Goal: Task Accomplishment & Management: Use online tool/utility

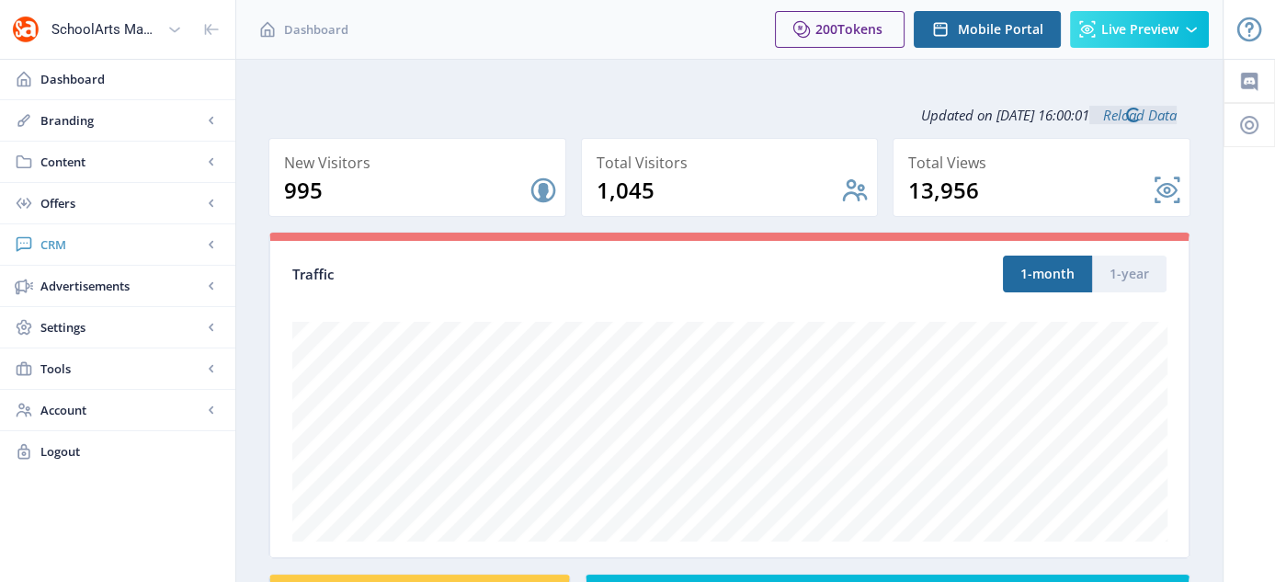
click at [59, 248] on span "CRM" at bounding box center [121, 244] width 162 height 18
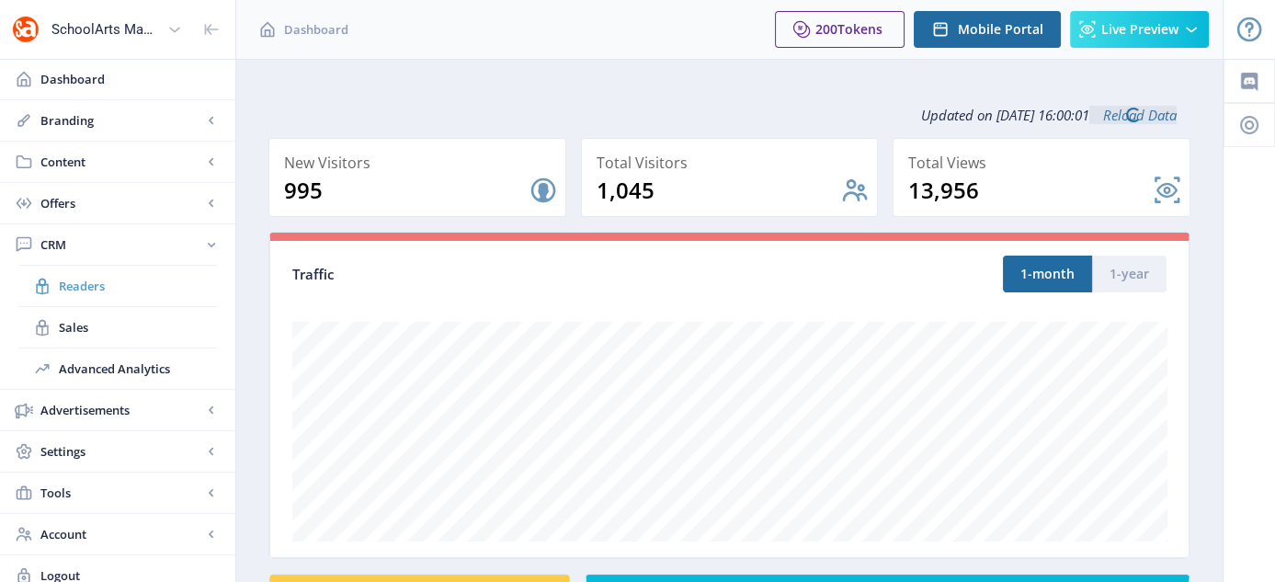
click at [89, 291] on span "Readers" at bounding box center [138, 286] width 158 height 18
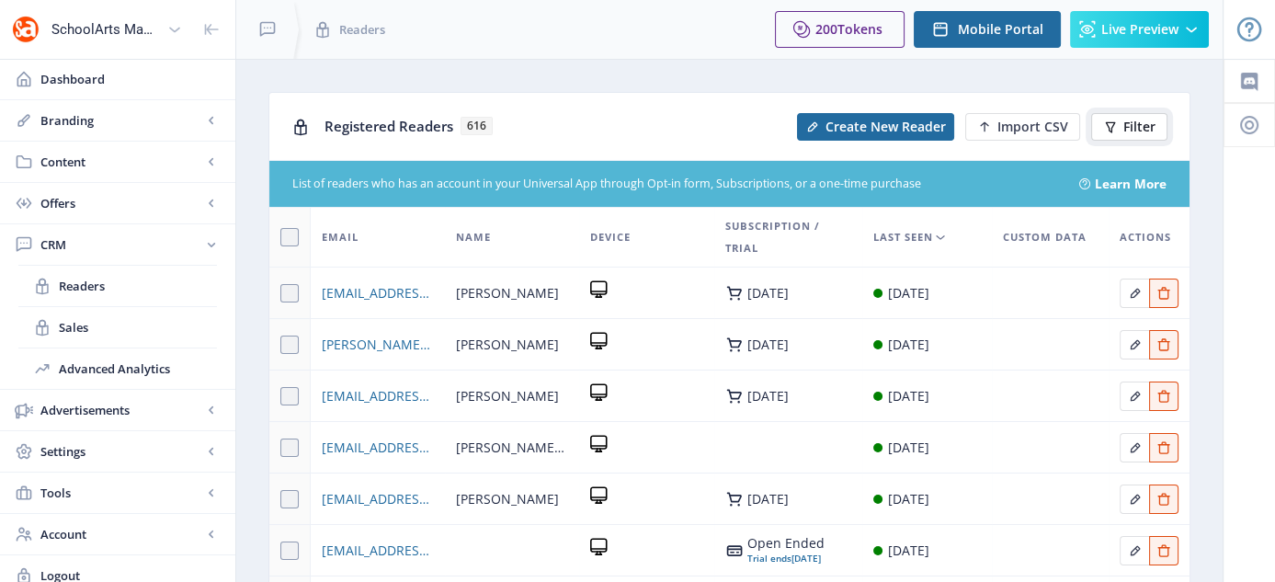
click at [1124, 131] on span "Filter" at bounding box center [1140, 127] width 32 height 15
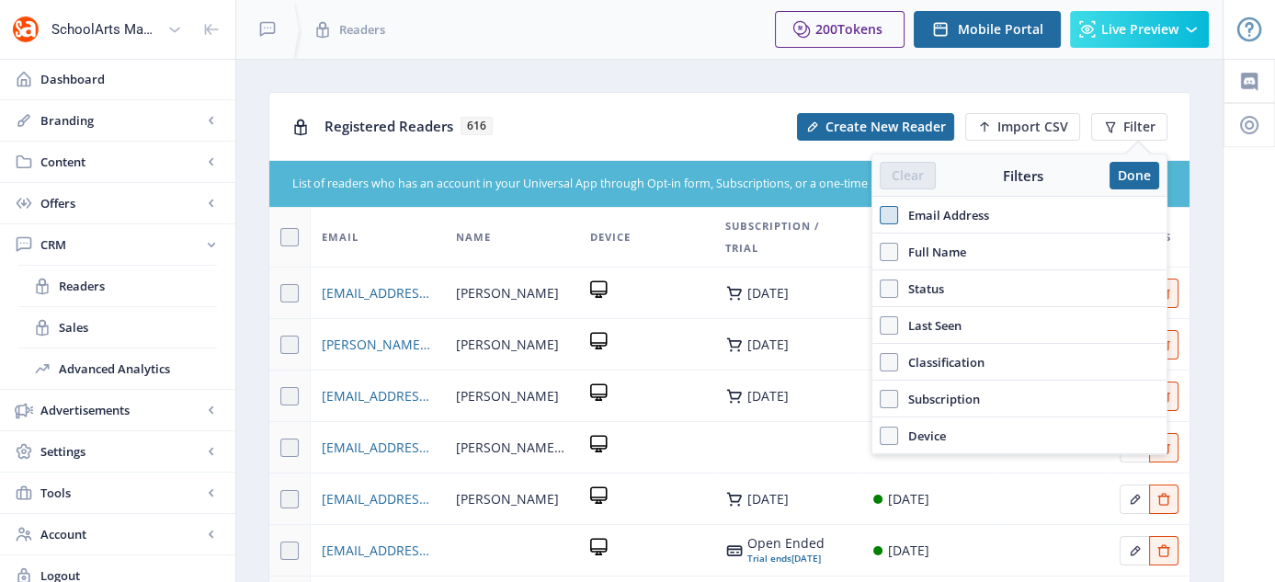
click at [886, 209] on span at bounding box center [889, 215] width 18 height 18
click at [881, 214] on input "Email Address" at bounding box center [880, 214] width 1 height 1
checkbox input "true"
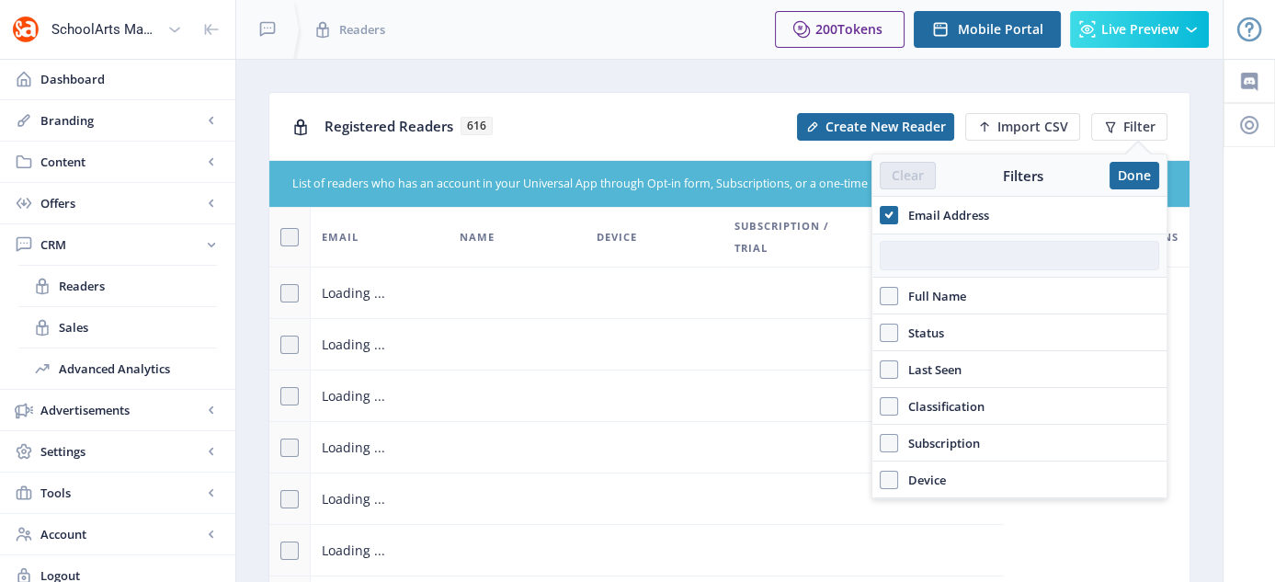
click at [933, 263] on input "text" at bounding box center [1020, 255] width 280 height 29
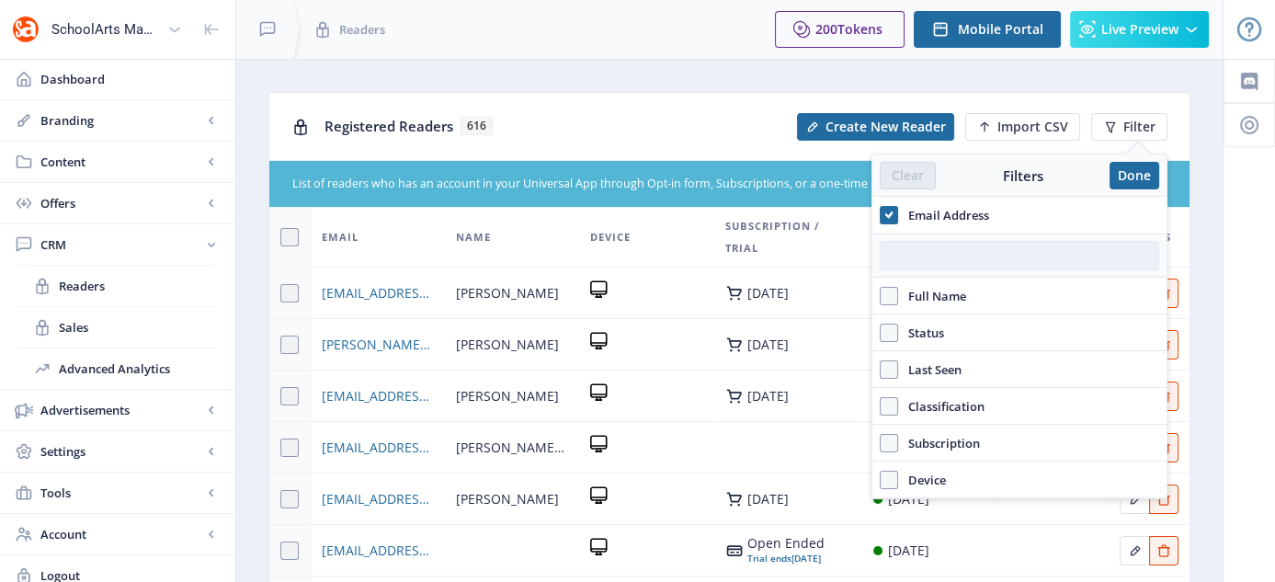
paste input "She wasn’t aware of the Digital Only version yet but understood and still is lo…"
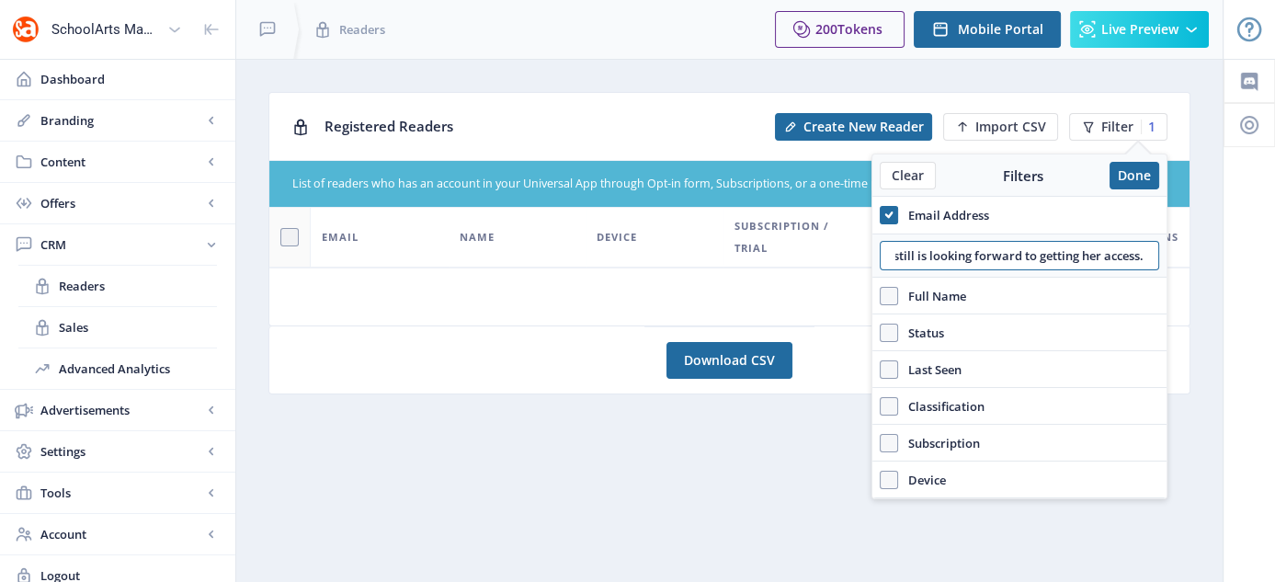
scroll to position [0, 402]
drag, startPoint x: 896, startPoint y: 255, endPoint x: 1274, endPoint y: 226, distance: 379.0
click at [1274, 226] on html "SchoolArts Magazine Dashboard Branding App Appearance Brand Brief Pages SEO Web…" at bounding box center [637, 291] width 1275 height 582
type input "She wasn’t aware of the Digital Only version yet but understood and st"
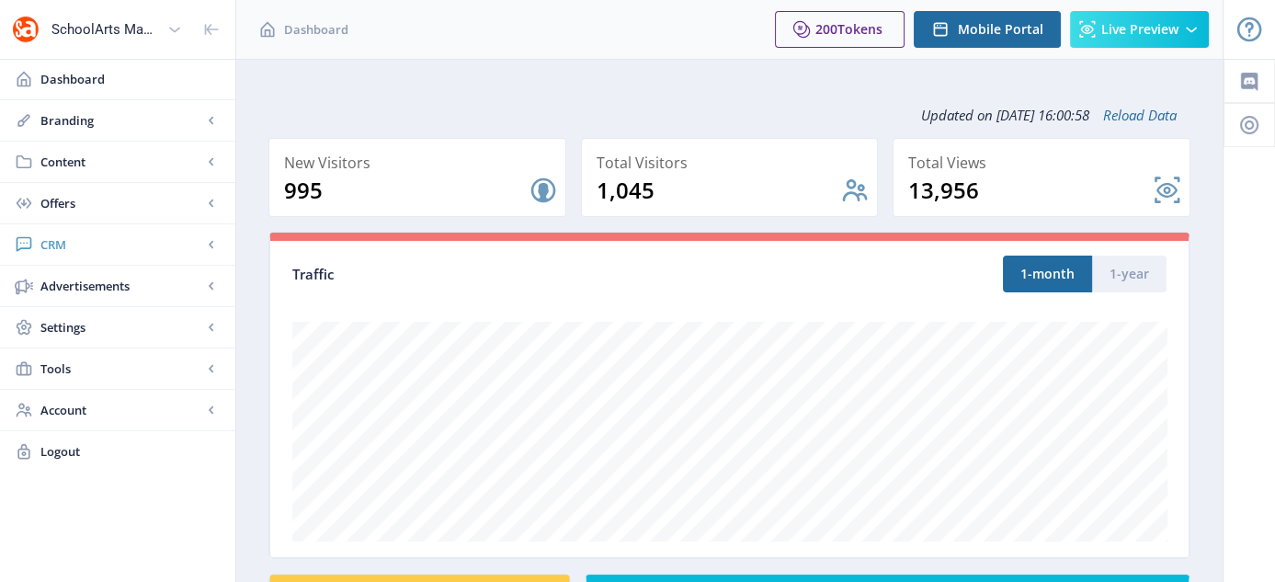
click at [62, 241] on span "CRM" at bounding box center [121, 244] width 162 height 18
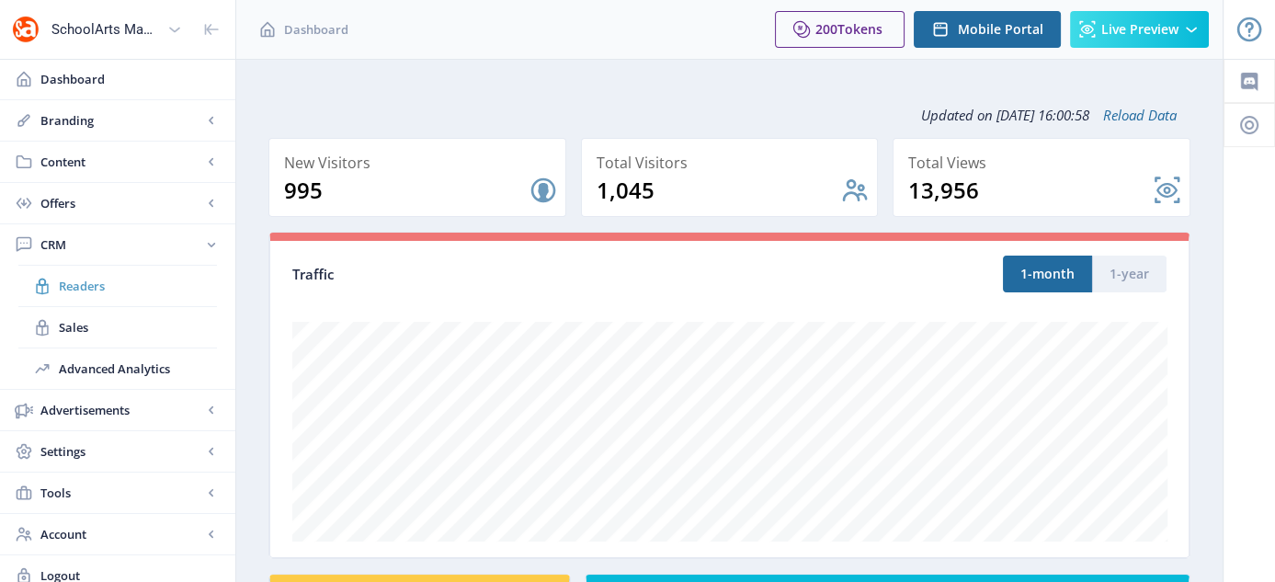
click at [116, 287] on span "Readers" at bounding box center [138, 286] width 158 height 18
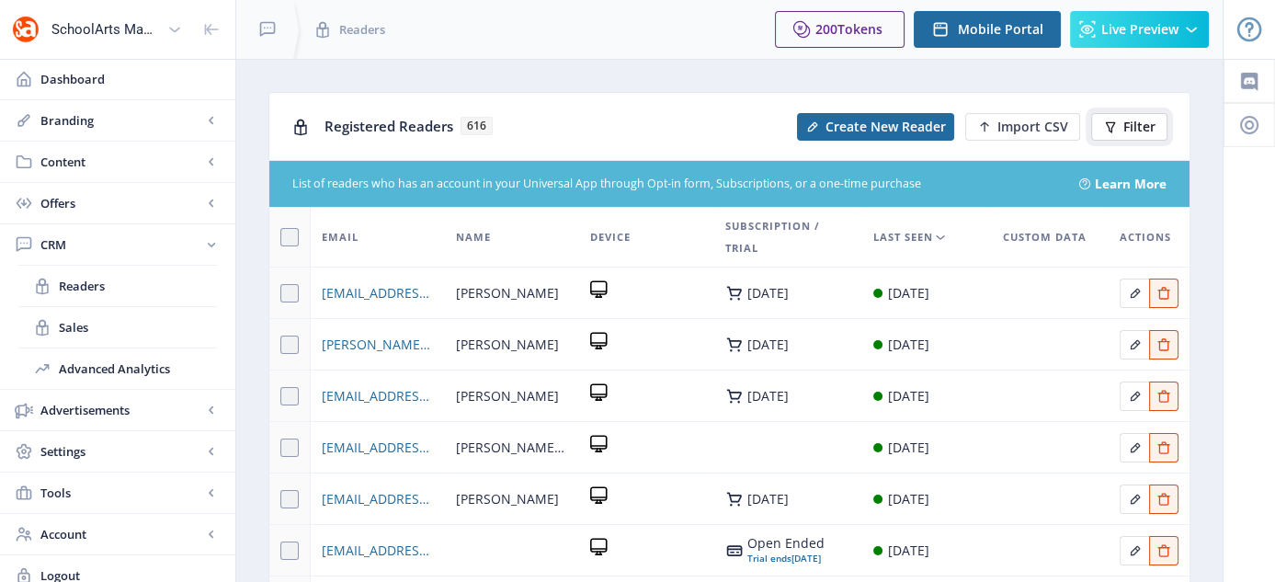
click at [1118, 117] on button "Filter" at bounding box center [1129, 127] width 76 height 28
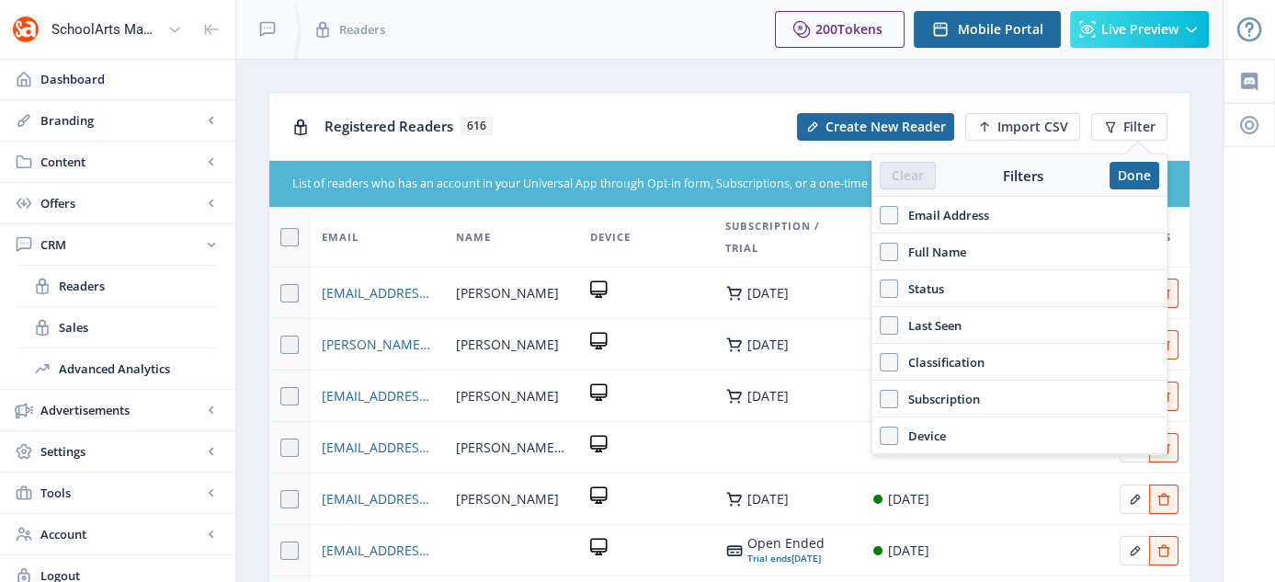
click at [908, 211] on span "Email Address" at bounding box center [943, 215] width 91 height 22
click at [881, 214] on input "Email Address" at bounding box center [880, 214] width 1 height 1
checkbox input "true"
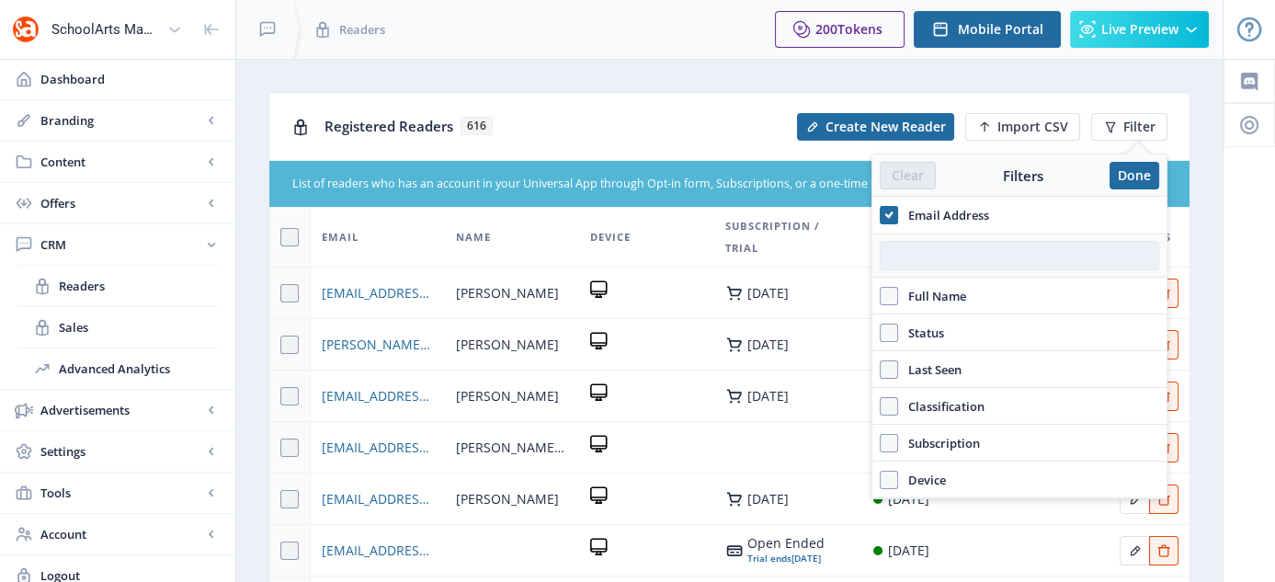
click at [958, 268] on input "text" at bounding box center [1020, 255] width 280 height 29
paste input "[EMAIL_ADDRESS][DOMAIN_NAME]"
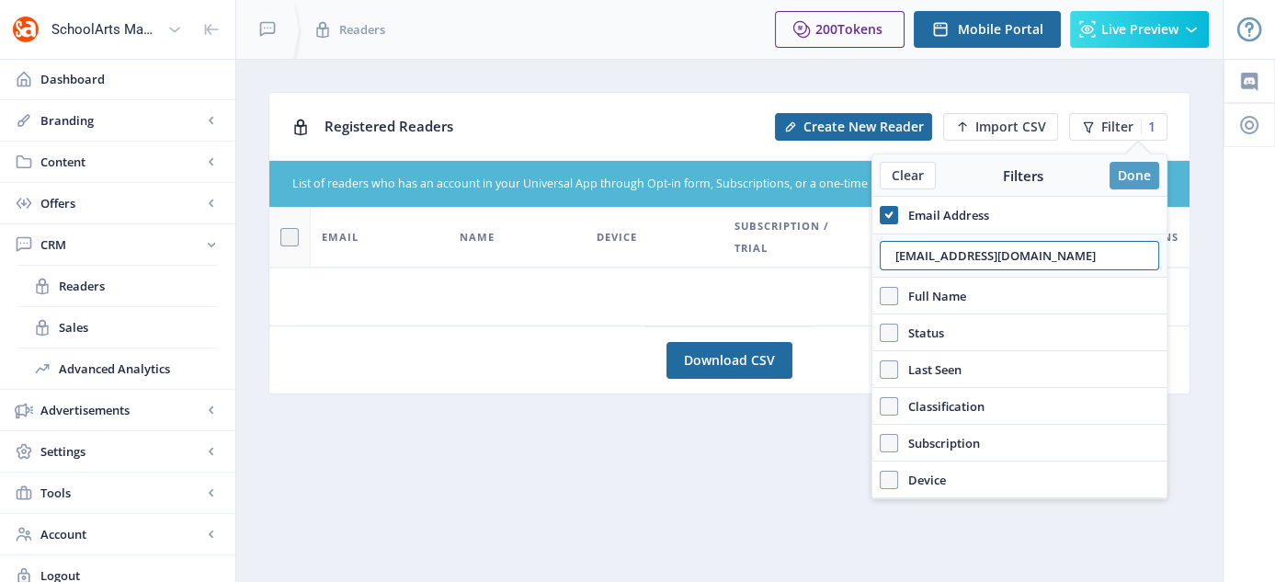
type input "[EMAIL_ADDRESS][DOMAIN_NAME]"
click at [1133, 185] on button "Done" at bounding box center [1135, 176] width 50 height 28
